Goal: Use online tool/utility: Utilize a website feature to perform a specific function

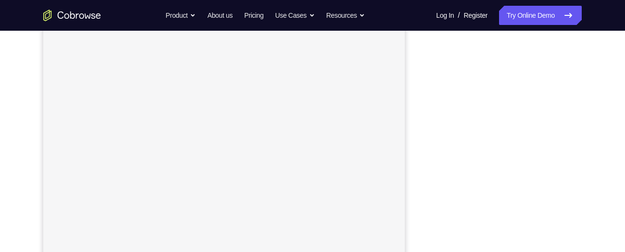
scroll to position [154, 0]
click at [578, 157] on div at bounding box center [505, 146] width 154 height 296
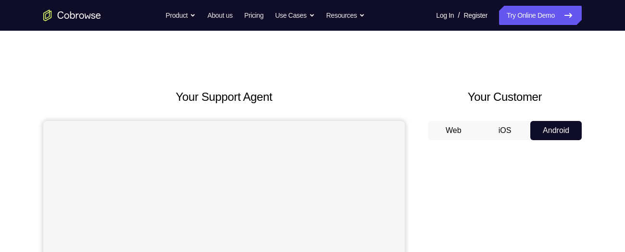
scroll to position [0, 0]
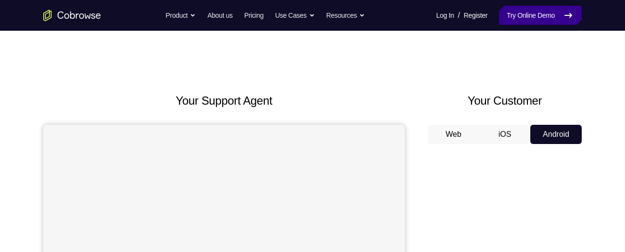
click at [533, 13] on link "Try Online Demo" at bounding box center [540, 15] width 83 height 19
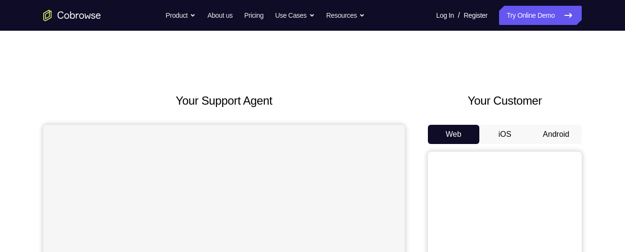
click at [541, 134] on button "Android" at bounding box center [555, 134] width 51 height 19
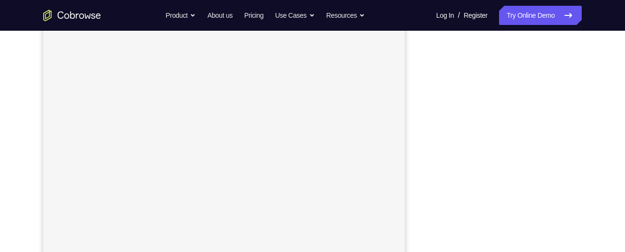
scroll to position [145, 0]
